Goal: Information Seeking & Learning: Learn about a topic

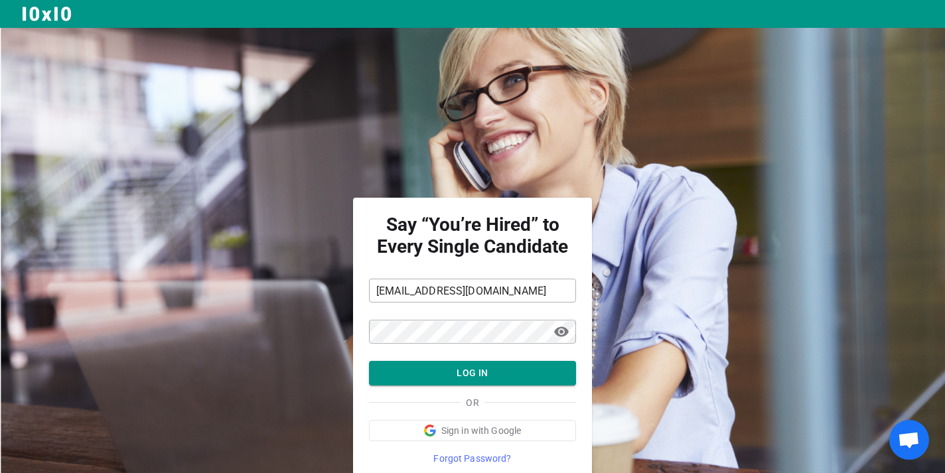
scroll to position [54, 0]
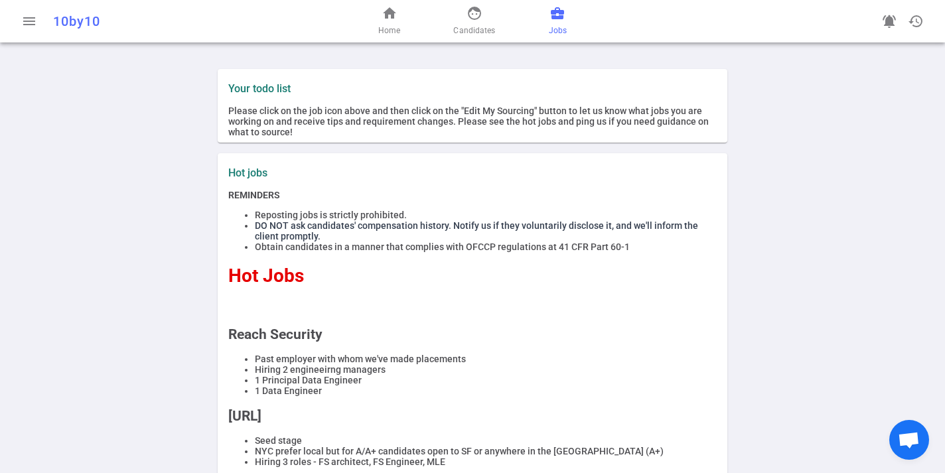
click at [558, 19] on span "business_center" at bounding box center [558, 13] width 16 height 16
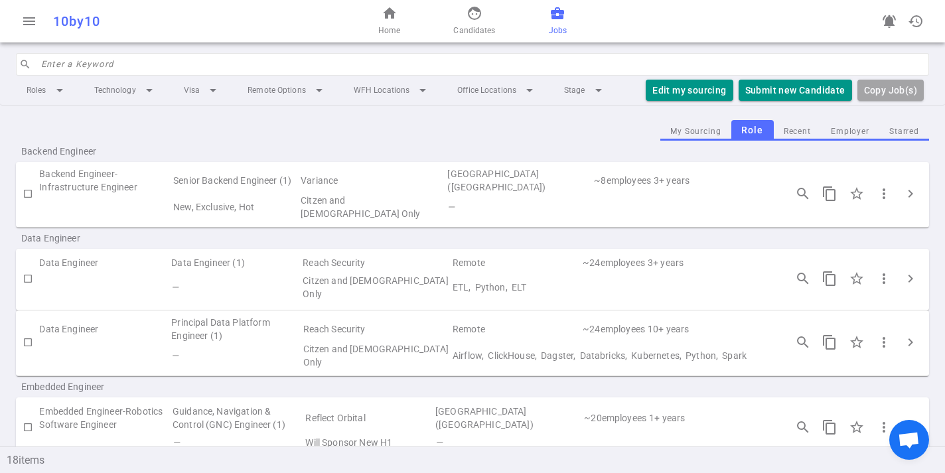
click at [167, 73] on input "search" at bounding box center [481, 64] width 880 height 21
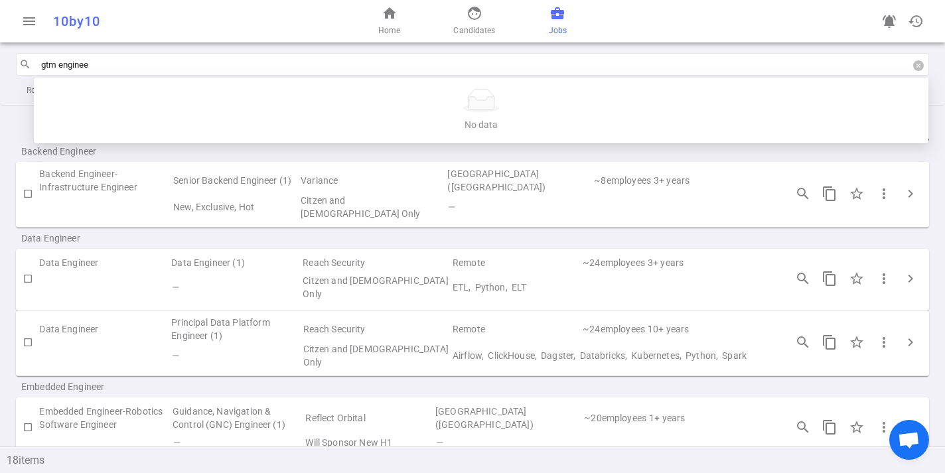
type input "gtm engineer"
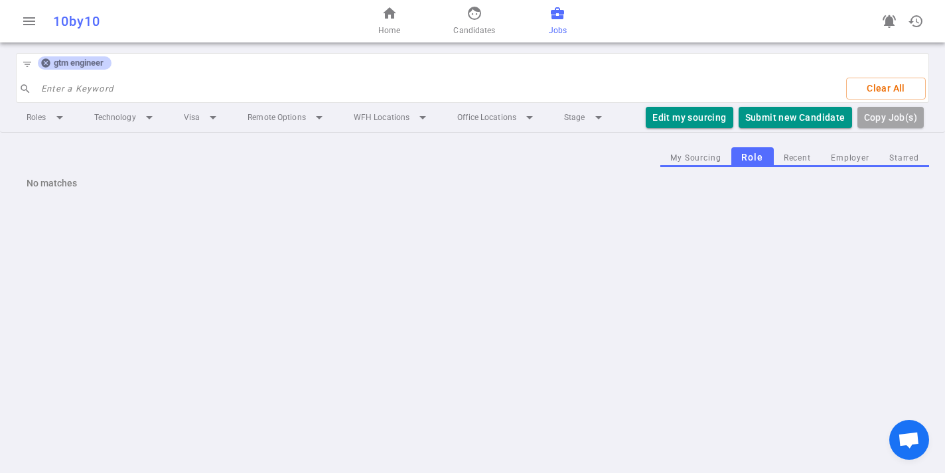
click at [46, 62] on icon at bounding box center [45, 63] width 11 height 11
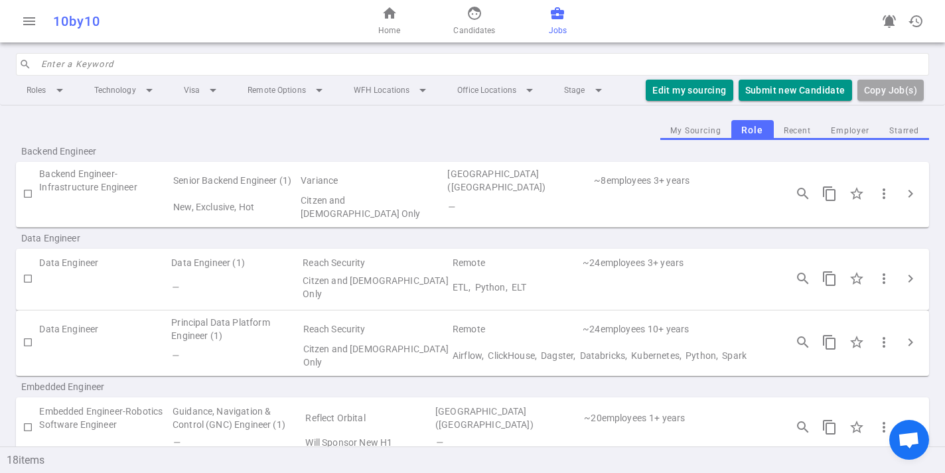
click at [56, 67] on input "search" at bounding box center [481, 64] width 880 height 21
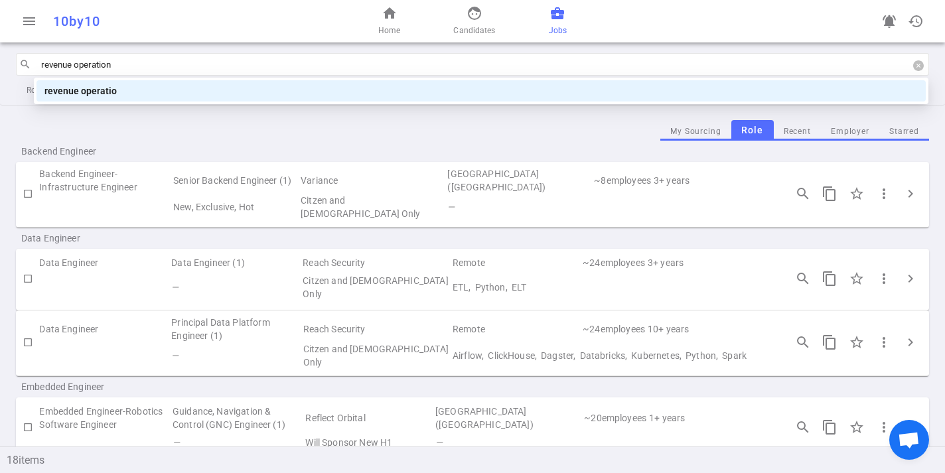
type input "revenue operations"
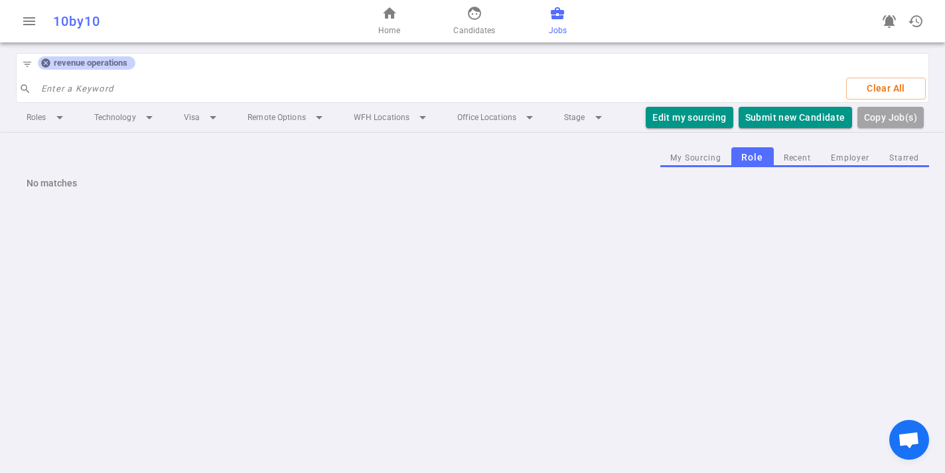
click at [42, 64] on icon at bounding box center [45, 63] width 9 height 9
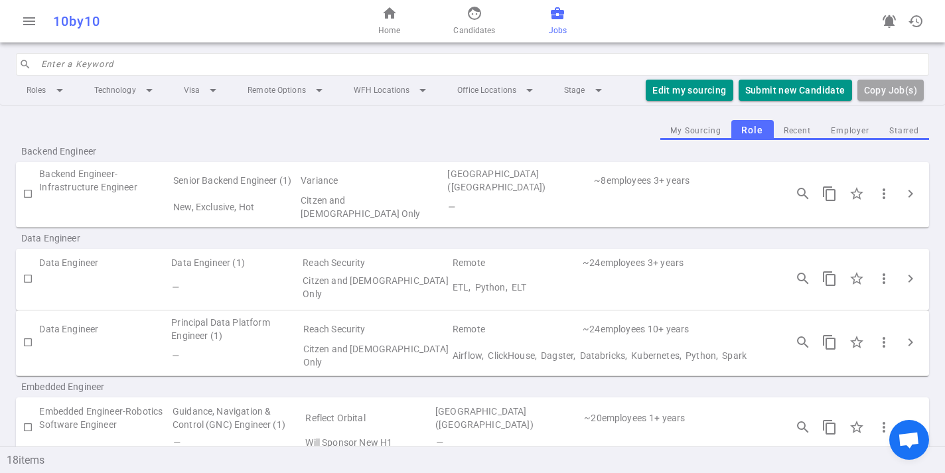
click at [49, 64] on input "search" at bounding box center [481, 64] width 880 height 21
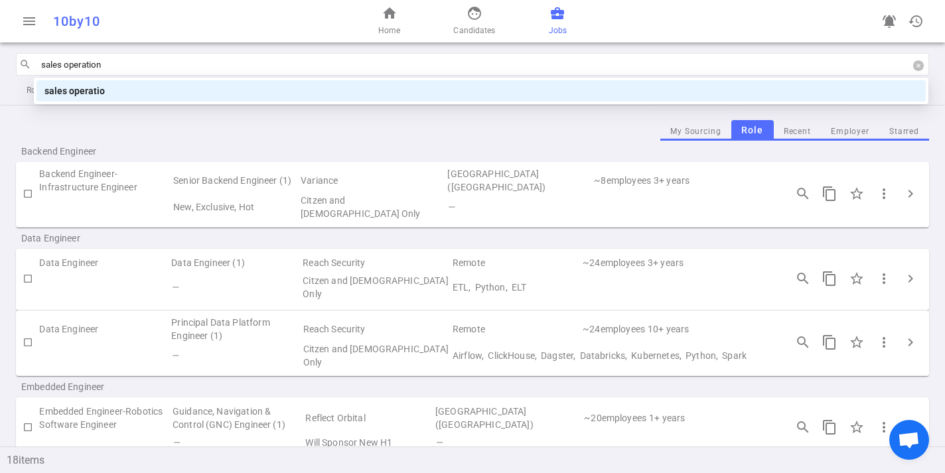
type input "sales operations"
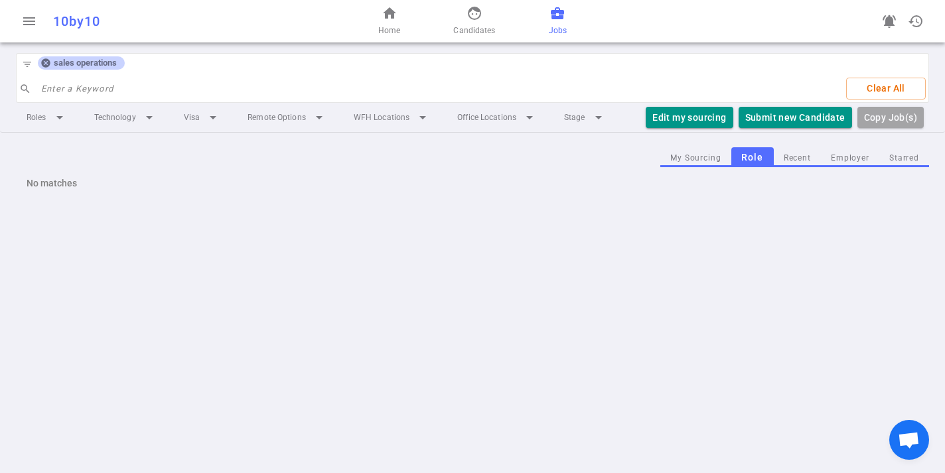
click at [48, 60] on icon at bounding box center [45, 63] width 9 height 9
